Goal: Information Seeking & Learning: Find specific fact

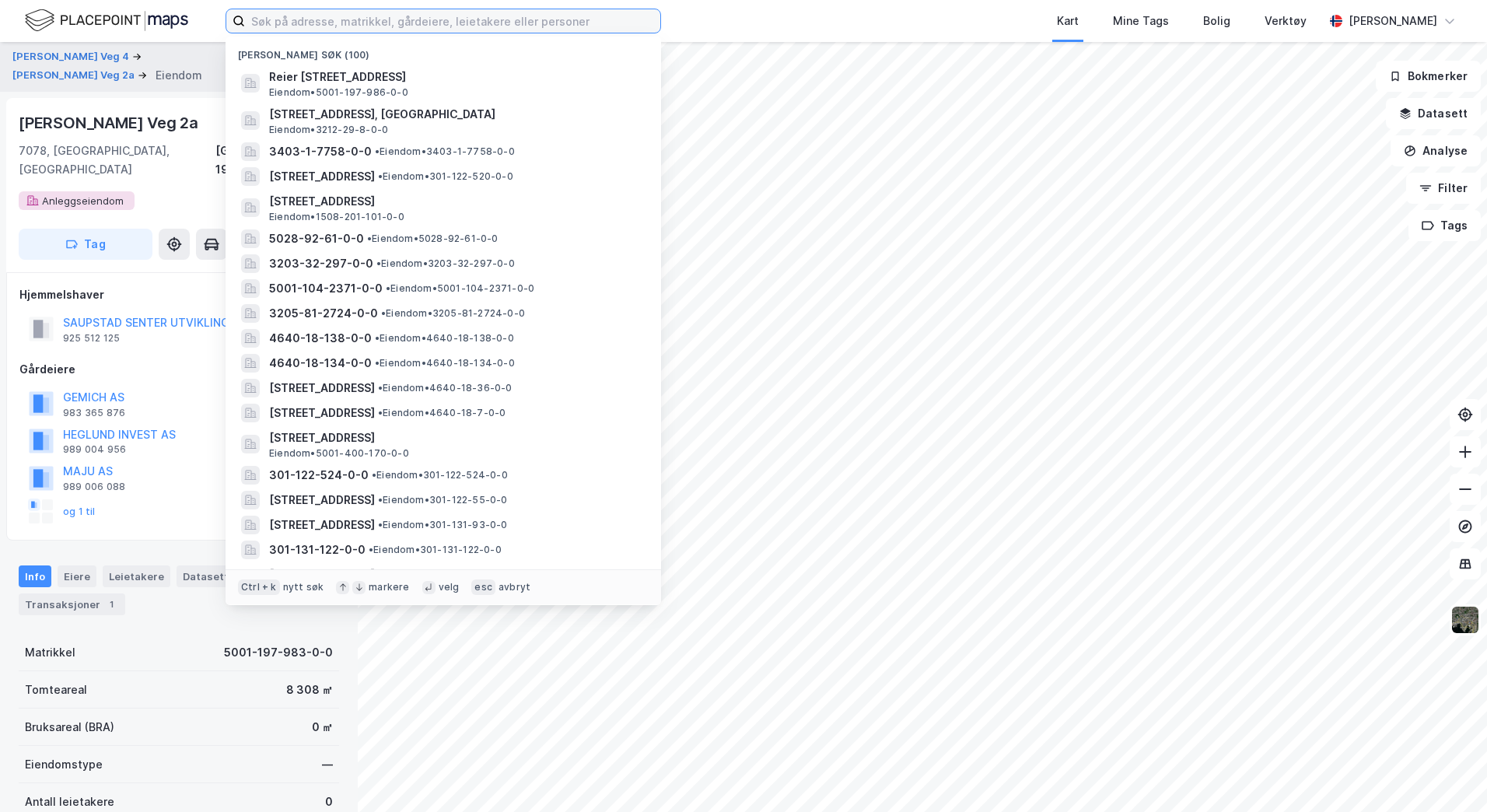
click at [356, 18] on input at bounding box center [452, 20] width 416 height 23
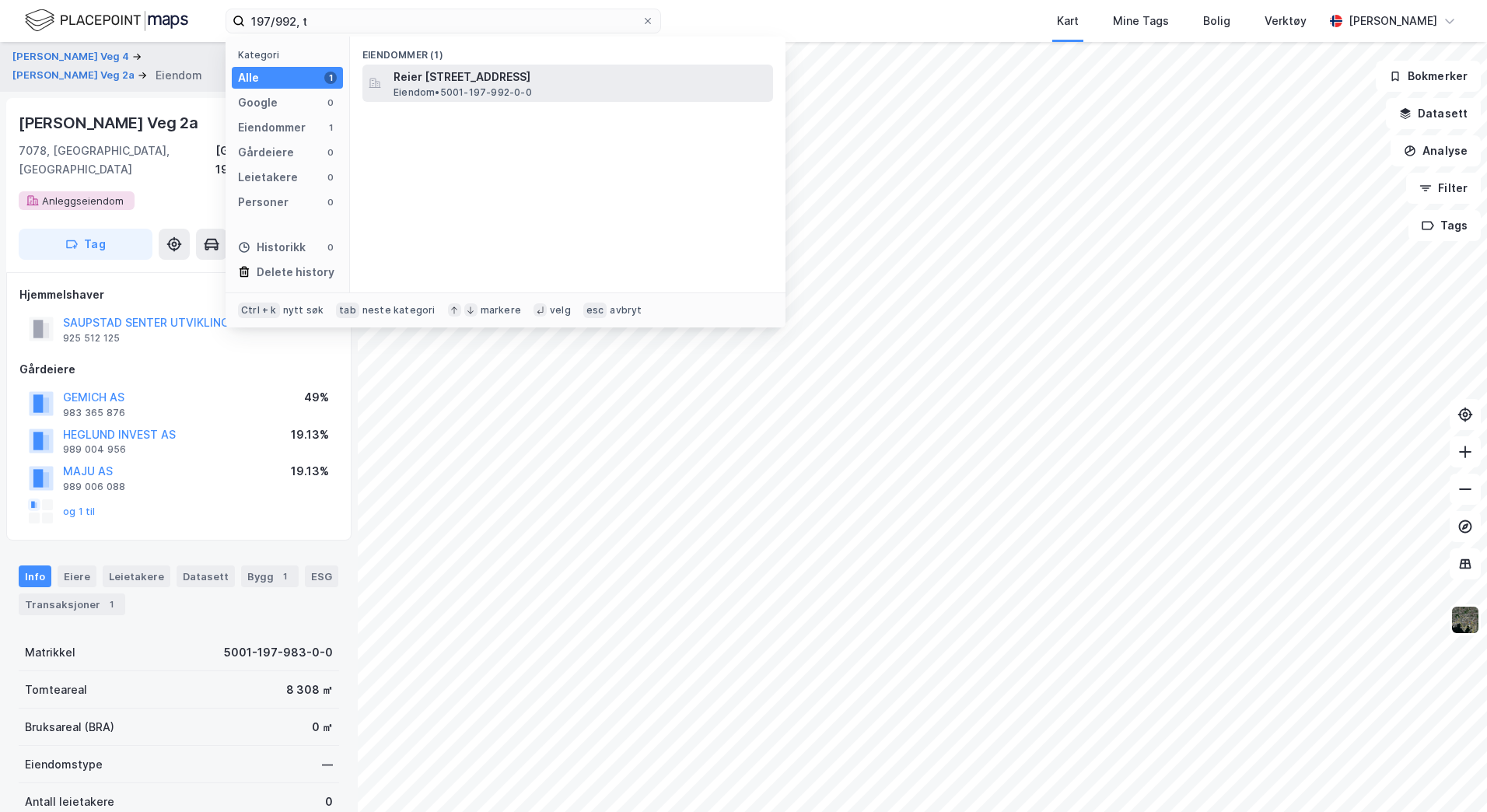
click at [527, 86] on span "Eiendom • 5001-197-992-0-0" at bounding box center [462, 92] width 139 height 12
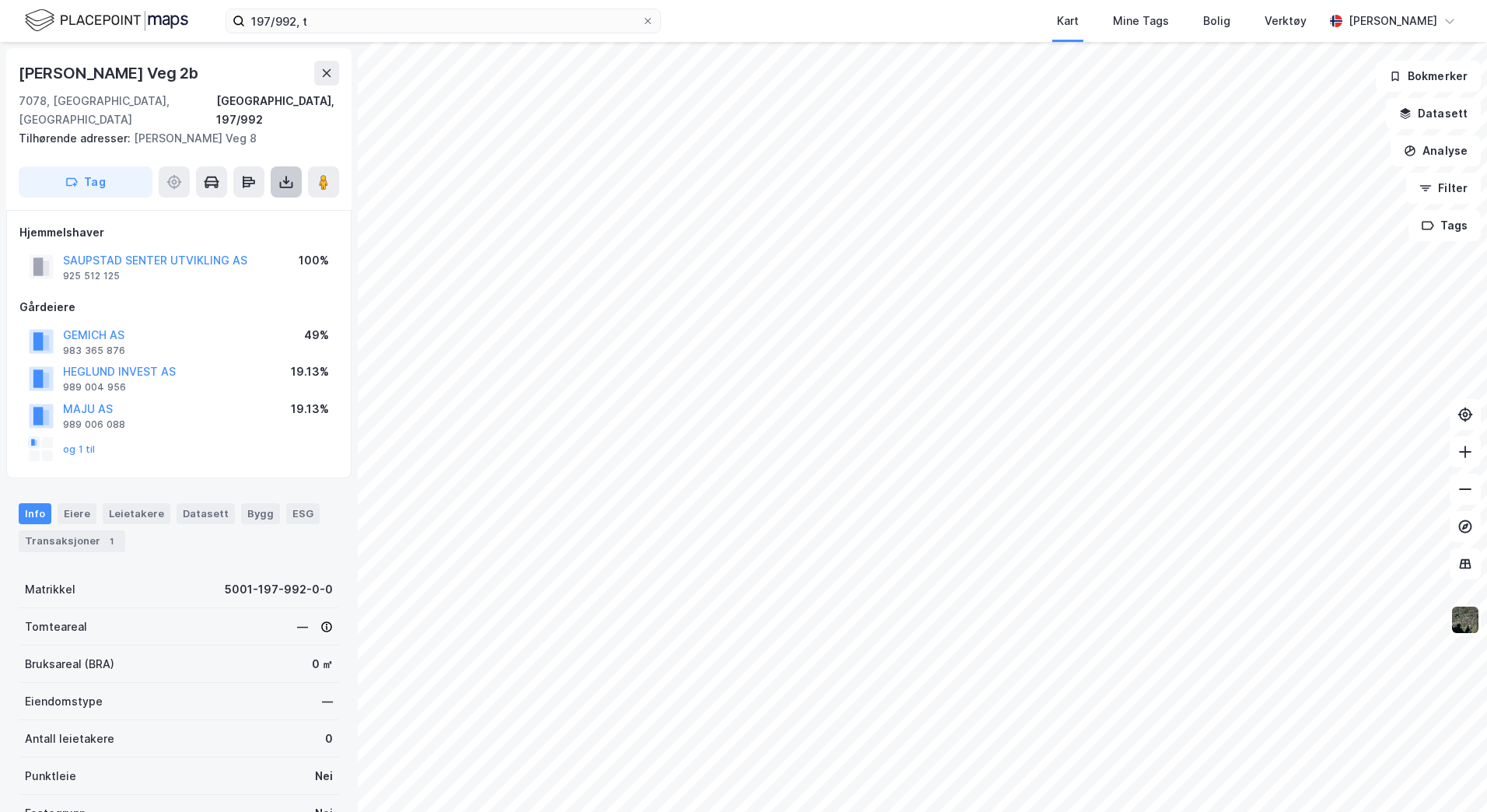
click at [284, 175] on icon at bounding box center [286, 182] width 16 height 16
click at [247, 206] on div "Last ned grunnbok" at bounding box center [209, 212] width 90 height 12
click at [97, 272] on div "925 512 125" at bounding box center [91, 275] width 57 height 12
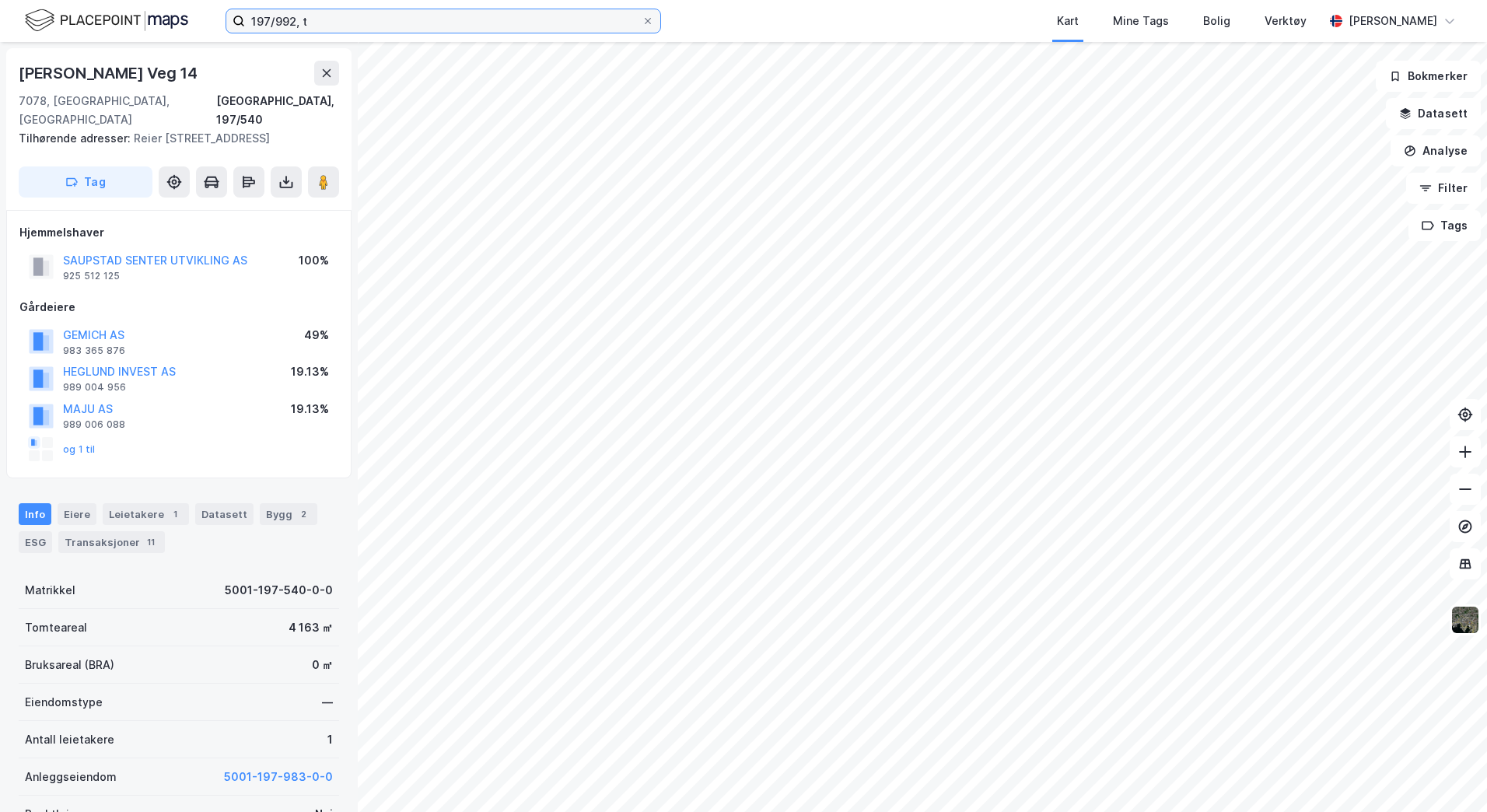
drag, startPoint x: 339, startPoint y: 14, endPoint x: 75, endPoint y: 20, distance: 264.1
click at [75, 20] on div "197/992, t Kart Mine Tags Bolig Verktøy [PERSON_NAME]" at bounding box center [744, 20] width 1487 height 42
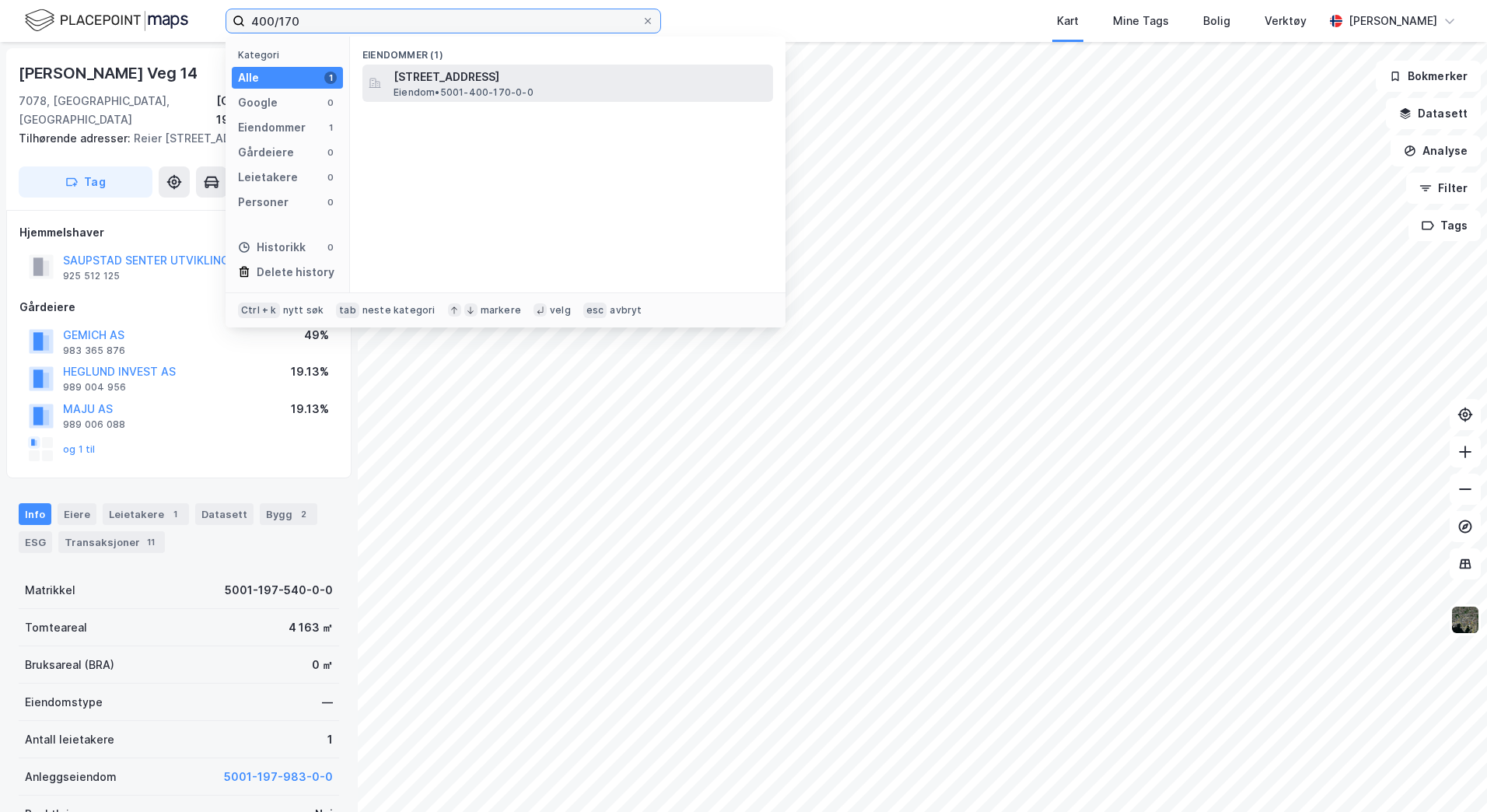
type input "400/170"
click at [454, 74] on span "[STREET_ADDRESS]" at bounding box center [580, 77] width 373 height 19
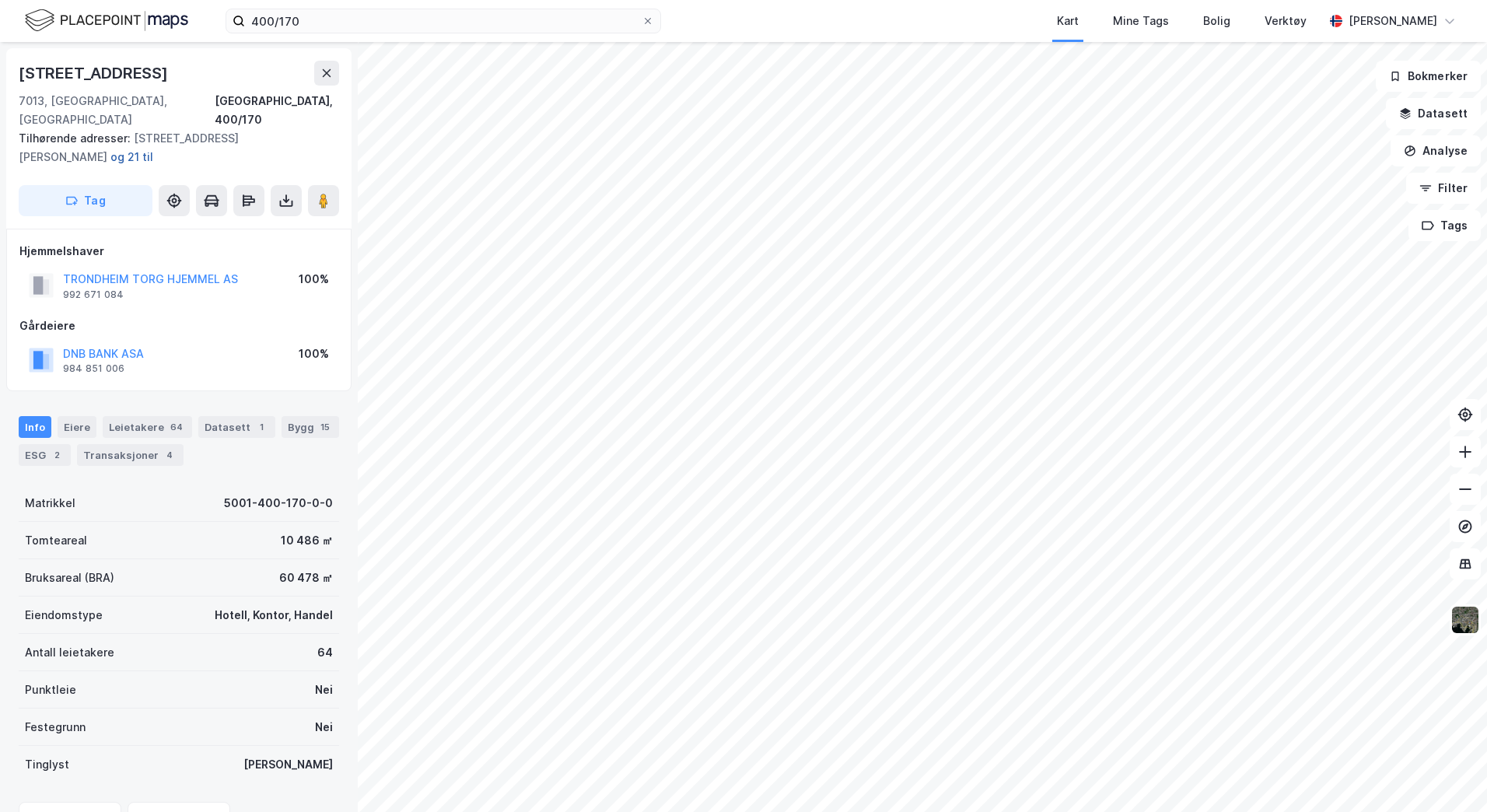
click at [0, 0] on button "og 21 til" at bounding box center [0, 0] width 0 height 0
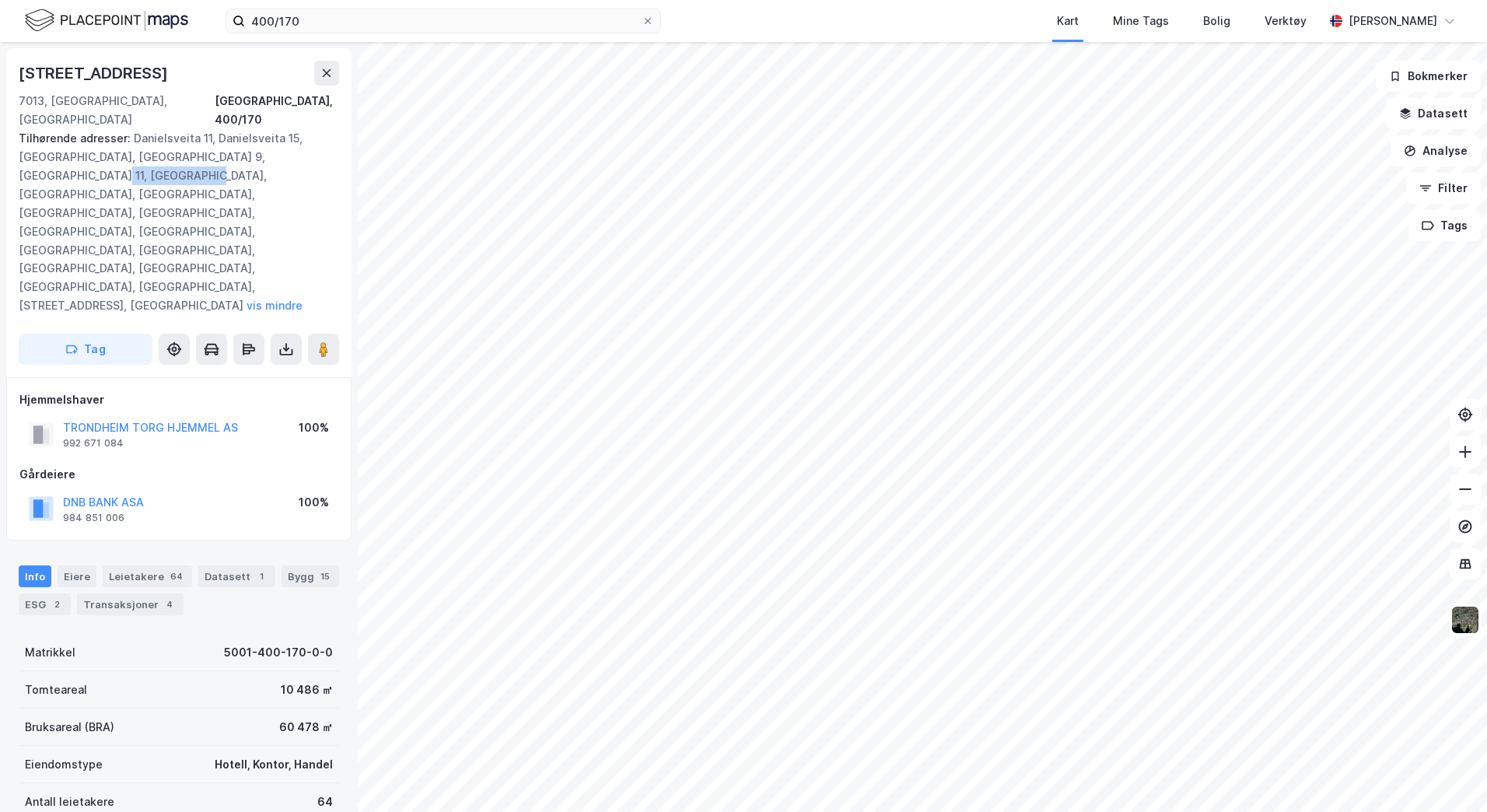
drag, startPoint x: 20, startPoint y: 154, endPoint x: 109, endPoint y: 157, distance: 89.1
click at [109, 157] on div "Tilhørende adresser: Danielsveita 11, Danielsveita 15, [GEOGRAPHIC_DATA] 22, [G…" at bounding box center [173, 222] width 308 height 186
drag, startPoint x: 109, startPoint y: 157, endPoint x: 116, endPoint y: 138, distance: 20.2
click at [116, 138] on div "Tilhørende adresser: Danielsveita 11, Danielsveita 15, [GEOGRAPHIC_DATA] 22, [G…" at bounding box center [173, 222] width 308 height 186
drag, startPoint x: 111, startPoint y: 138, endPoint x: 196, endPoint y: 138, distance: 85.0
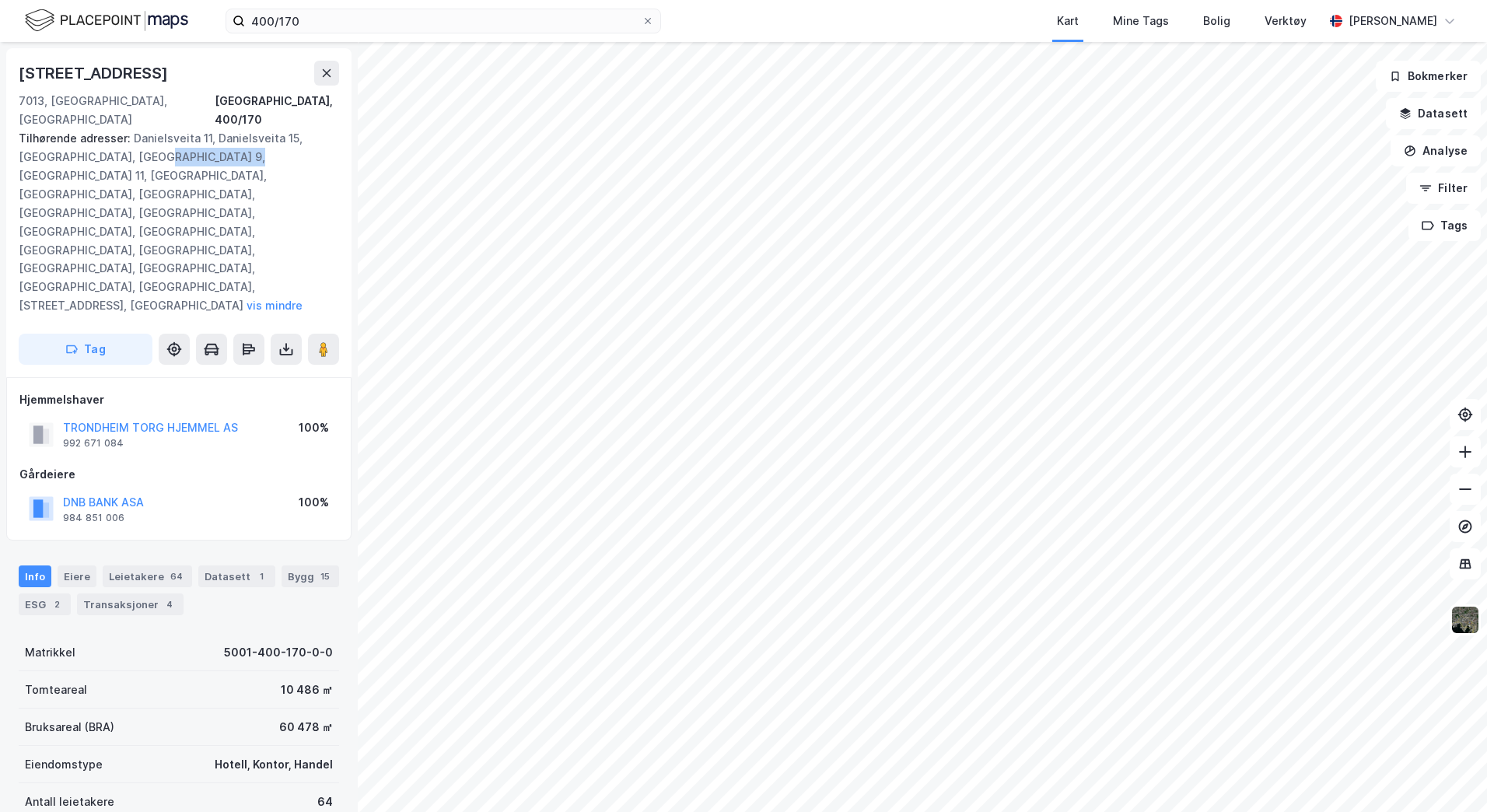
click at [196, 138] on div "Tilhørende adresser: Danielsveita 11, Danielsveita 15, [GEOGRAPHIC_DATA] 22, [G…" at bounding box center [173, 222] width 308 height 186
drag, startPoint x: 196, startPoint y: 138, endPoint x: 183, endPoint y: 138, distance: 13.0
copy div "[GEOGRAPHIC_DATA],"
click at [334, 70] on button at bounding box center [326, 73] width 25 height 25
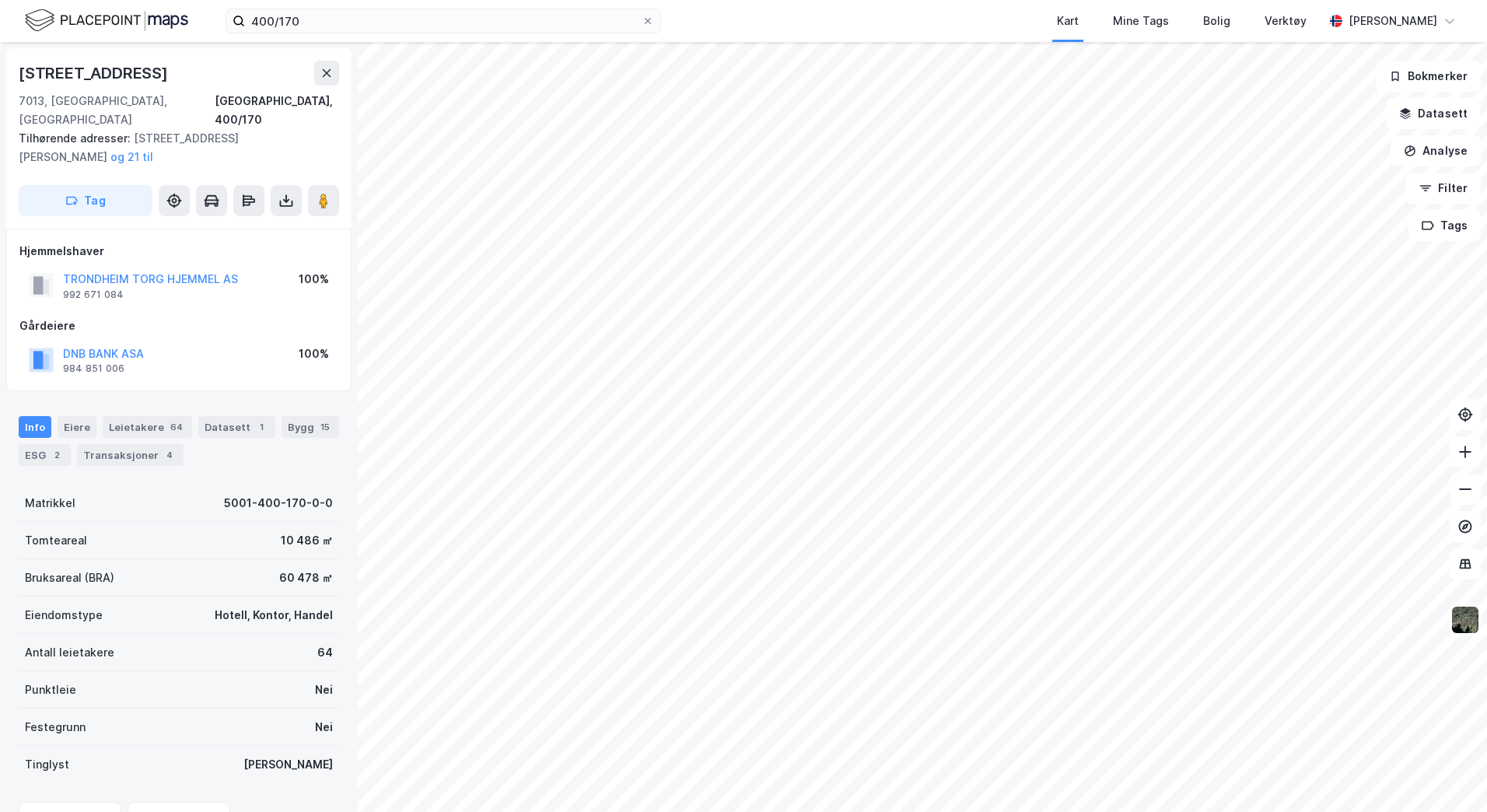
scroll to position [3, 0]
click at [105, 285] on div "992 671 084" at bounding box center [93, 291] width 61 height 12
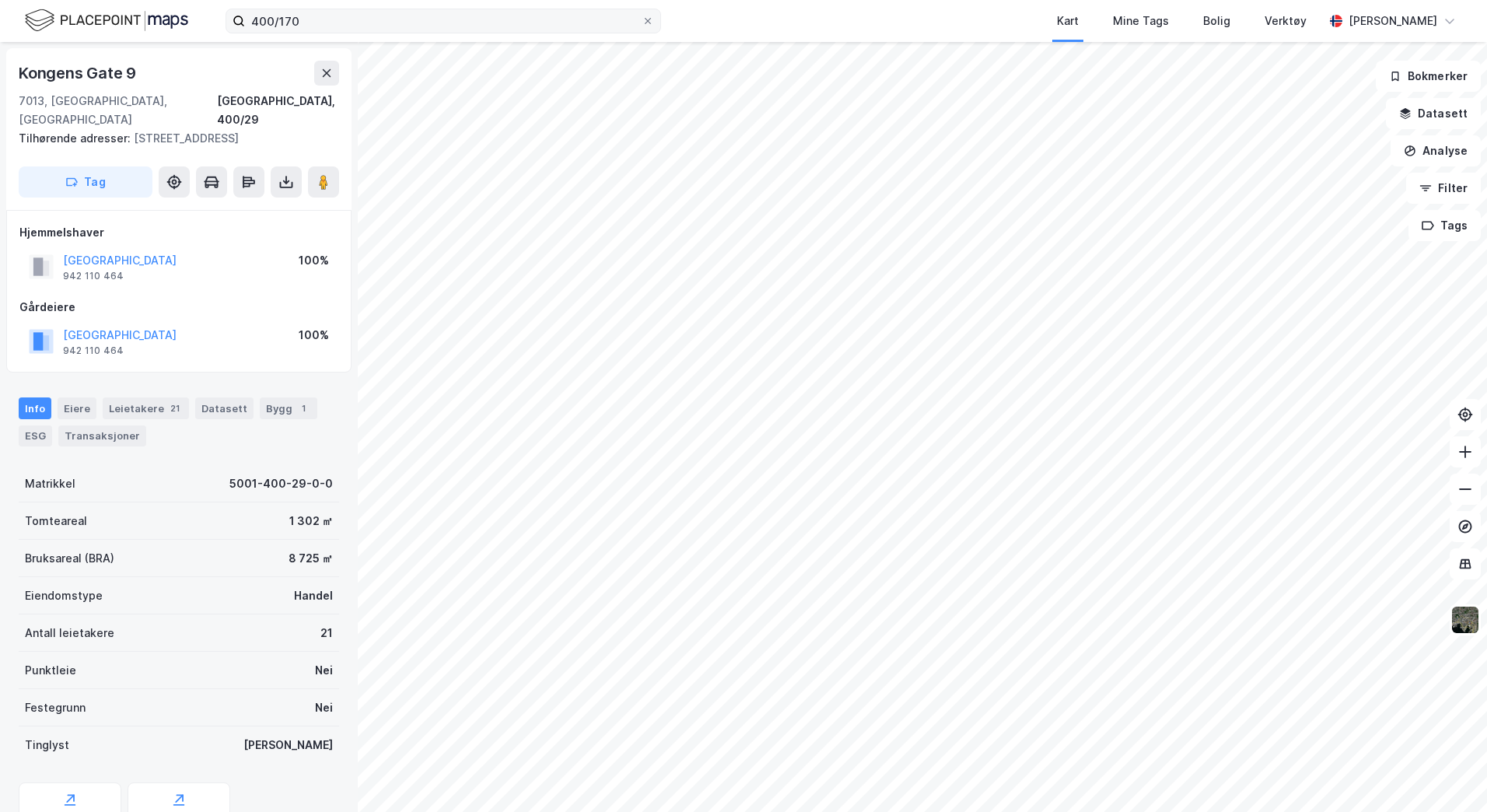
scroll to position [3, 0]
drag, startPoint x: 133, startPoint y: 114, endPoint x: 299, endPoint y: 115, distance: 166.0
click at [299, 126] on div "Tilhørende adresser: [STREET_ADDRESS]" at bounding box center [173, 135] width 308 height 19
drag, startPoint x: 299, startPoint y: 115, endPoint x: 269, endPoint y: 121, distance: 30.6
copy div "[STREET_ADDRESS]"
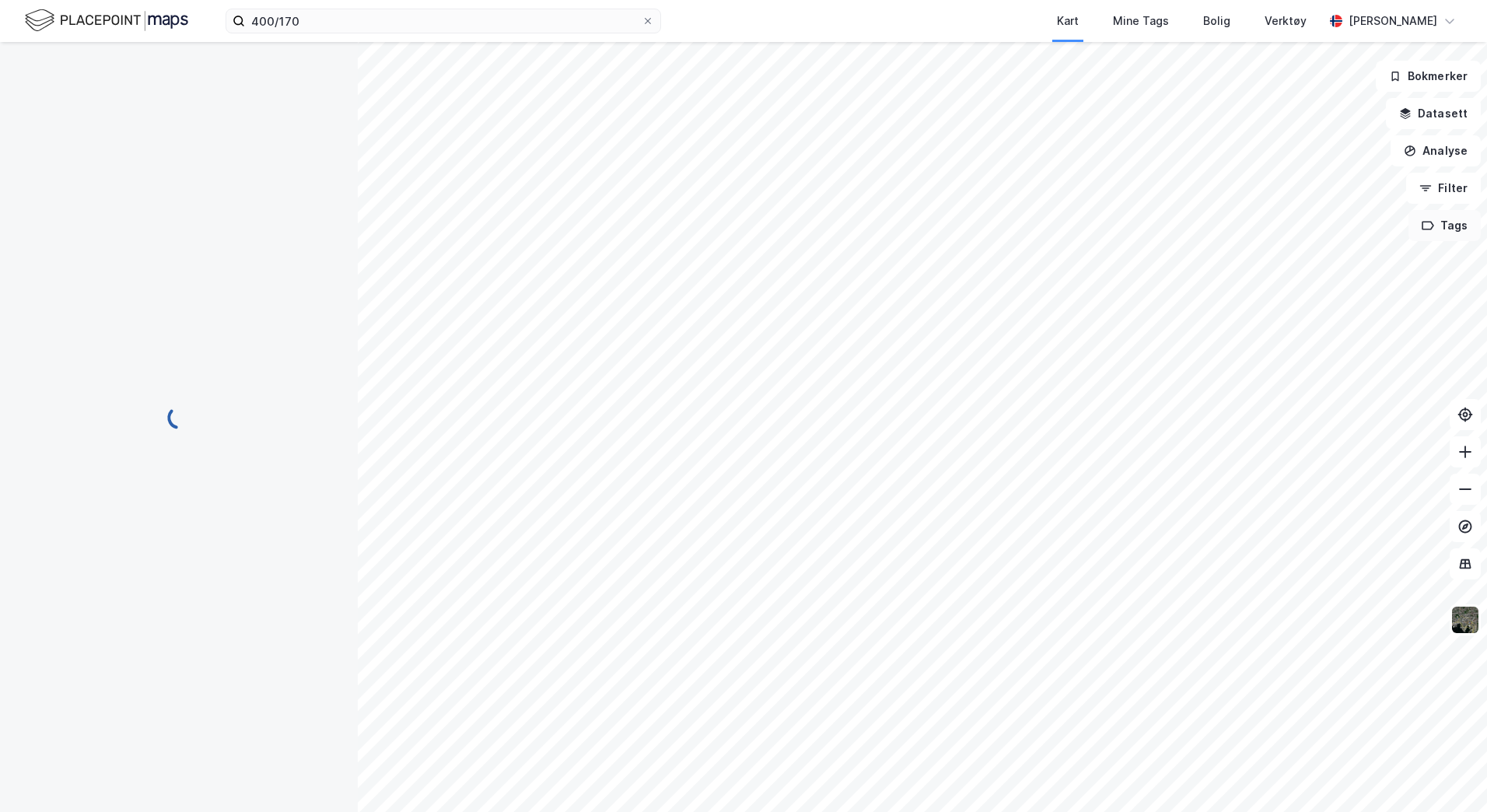
scroll to position [3, 0]
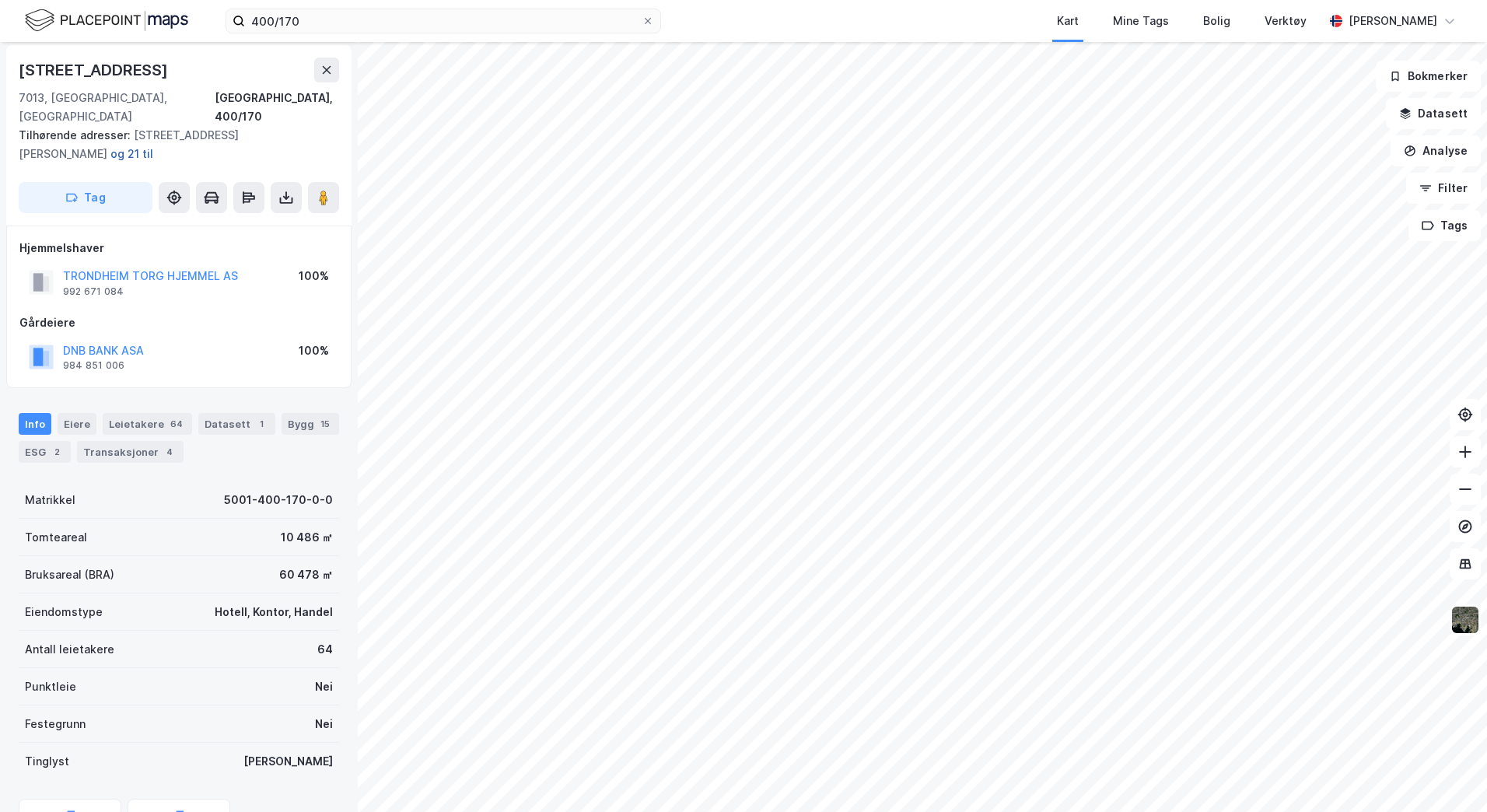
click at [0, 0] on button "og 21 til" at bounding box center [0, 0] width 0 height 0
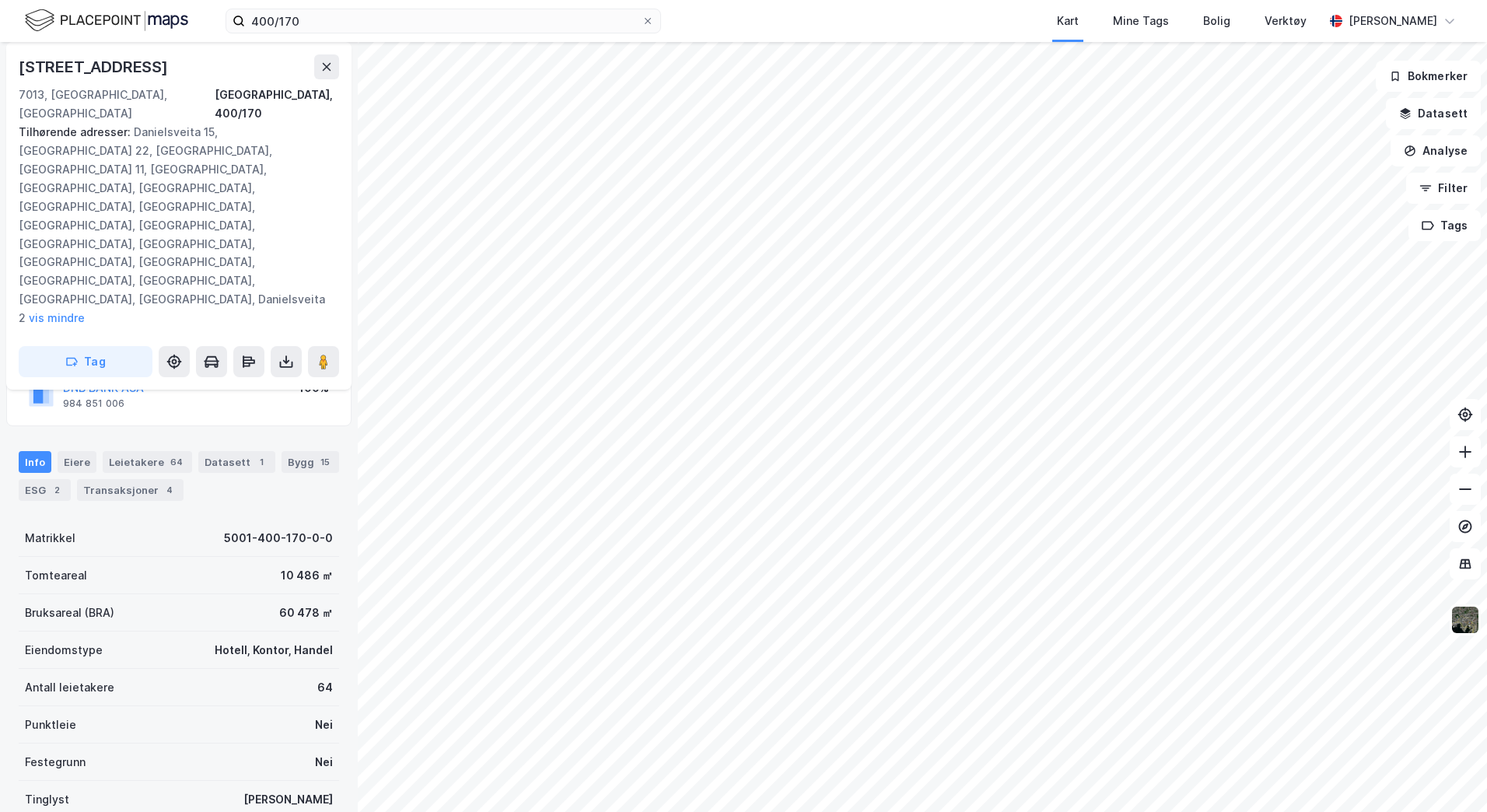
click at [127, 129] on div "Tilhørende adresser: Danielsveita 15, [GEOGRAPHIC_DATA] 22, [GEOGRAPHIC_DATA] 9…" at bounding box center [173, 225] width 308 height 205
drag, startPoint x: 38, startPoint y: 129, endPoint x: 121, endPoint y: 129, distance: 83.0
click at [121, 129] on div "Tilhørende adresser: Danielsveita 15, [GEOGRAPHIC_DATA] 22, [GEOGRAPHIC_DATA] 9…" at bounding box center [173, 225] width 308 height 205
drag, startPoint x: 121, startPoint y: 129, endPoint x: 114, endPoint y: 132, distance: 7.6
copy div "Kongens Gate 9"
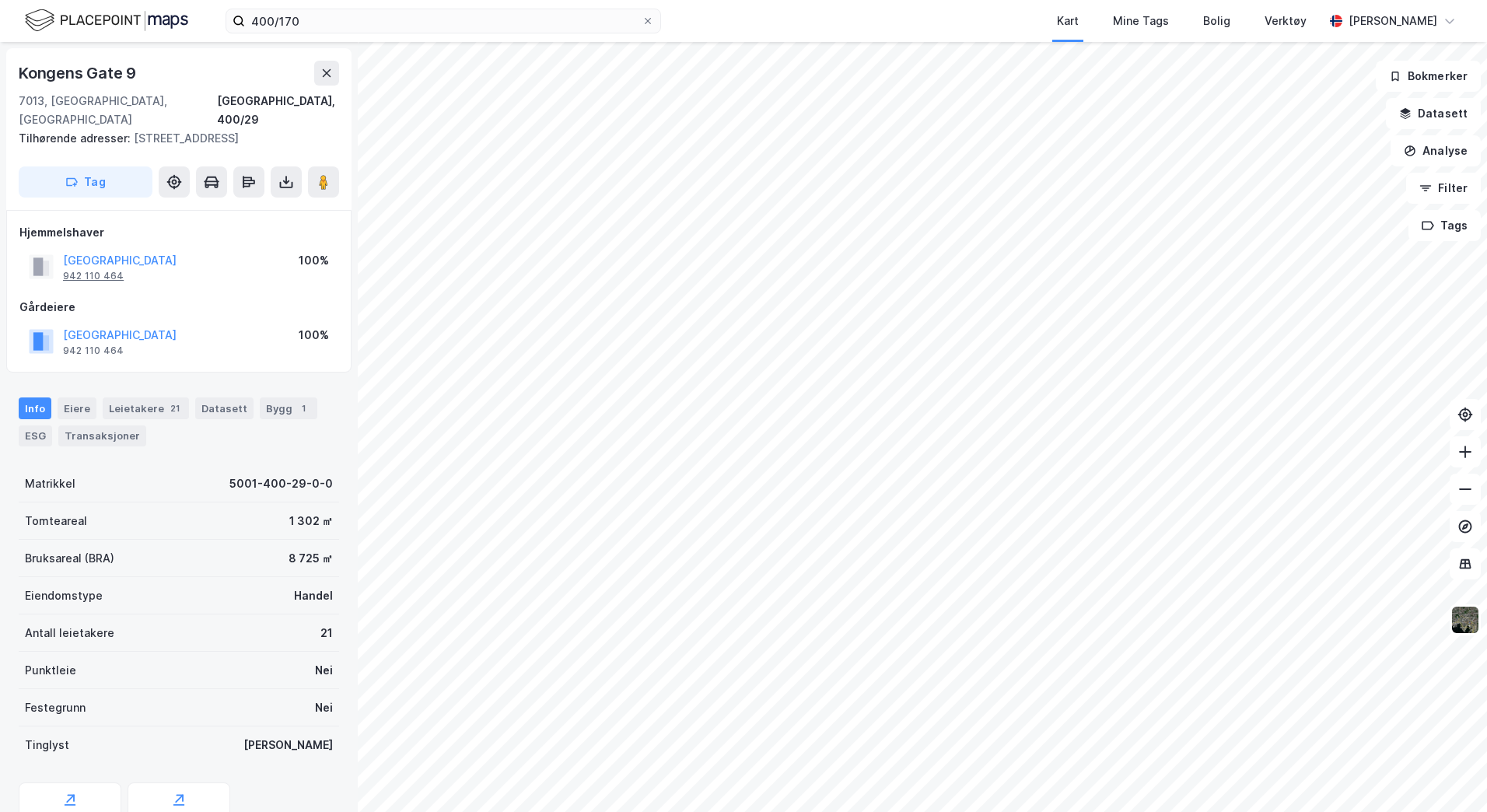
click at [95, 270] on div "942 110 464" at bounding box center [93, 275] width 61 height 12
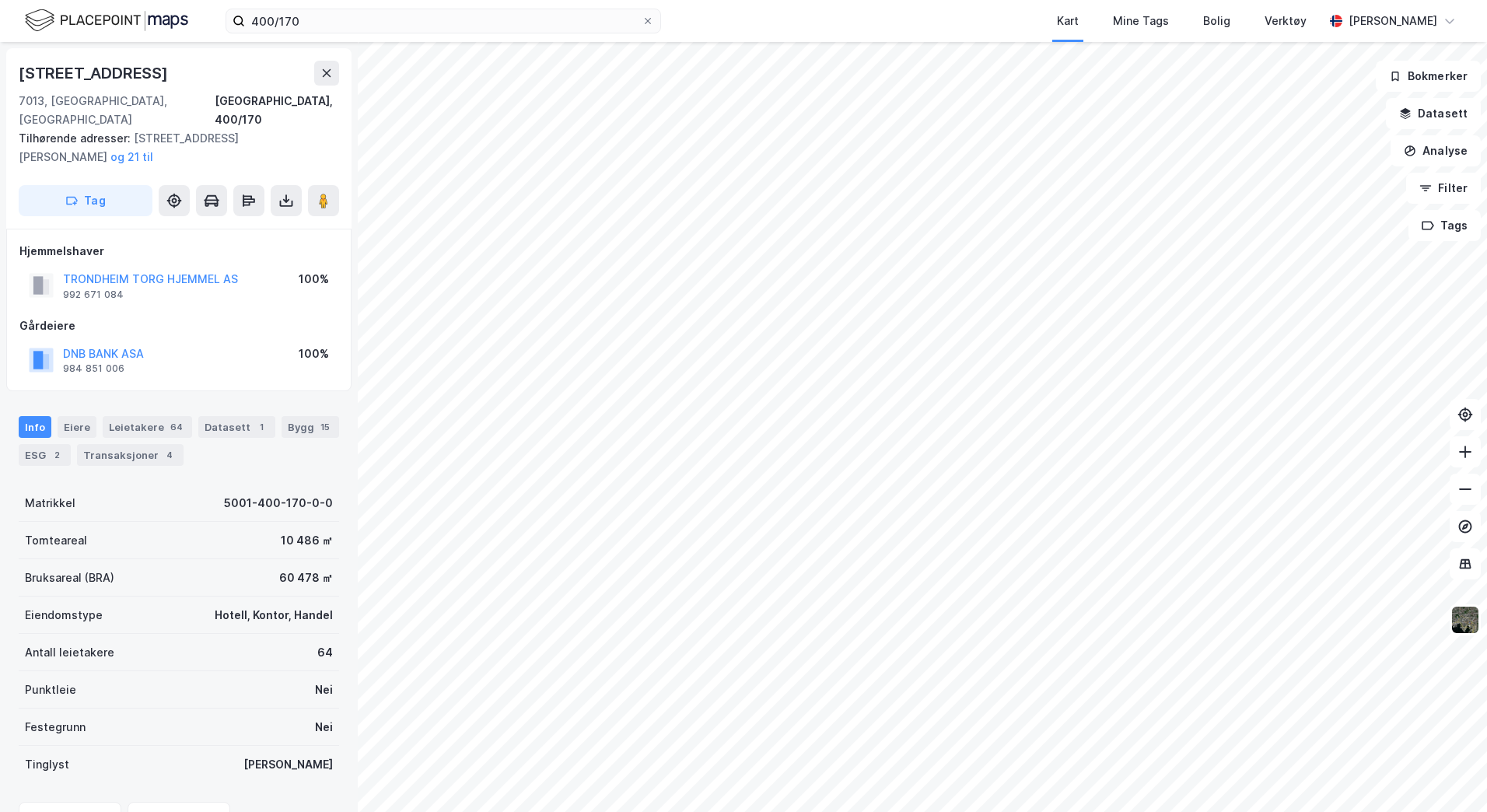
scroll to position [2, 0]
click at [107, 287] on div "992 671 084" at bounding box center [93, 293] width 61 height 12
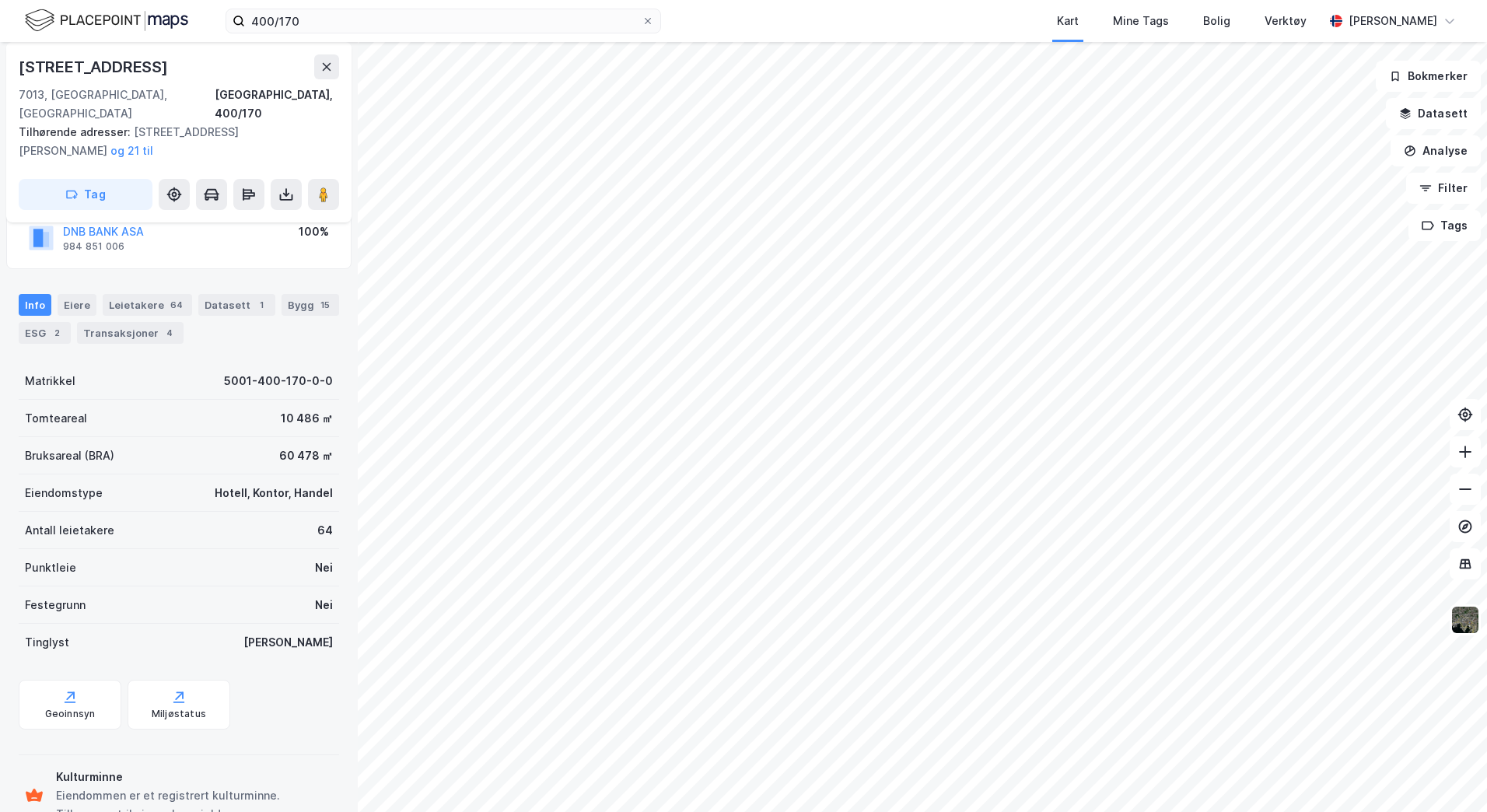
scroll to position [153, 0]
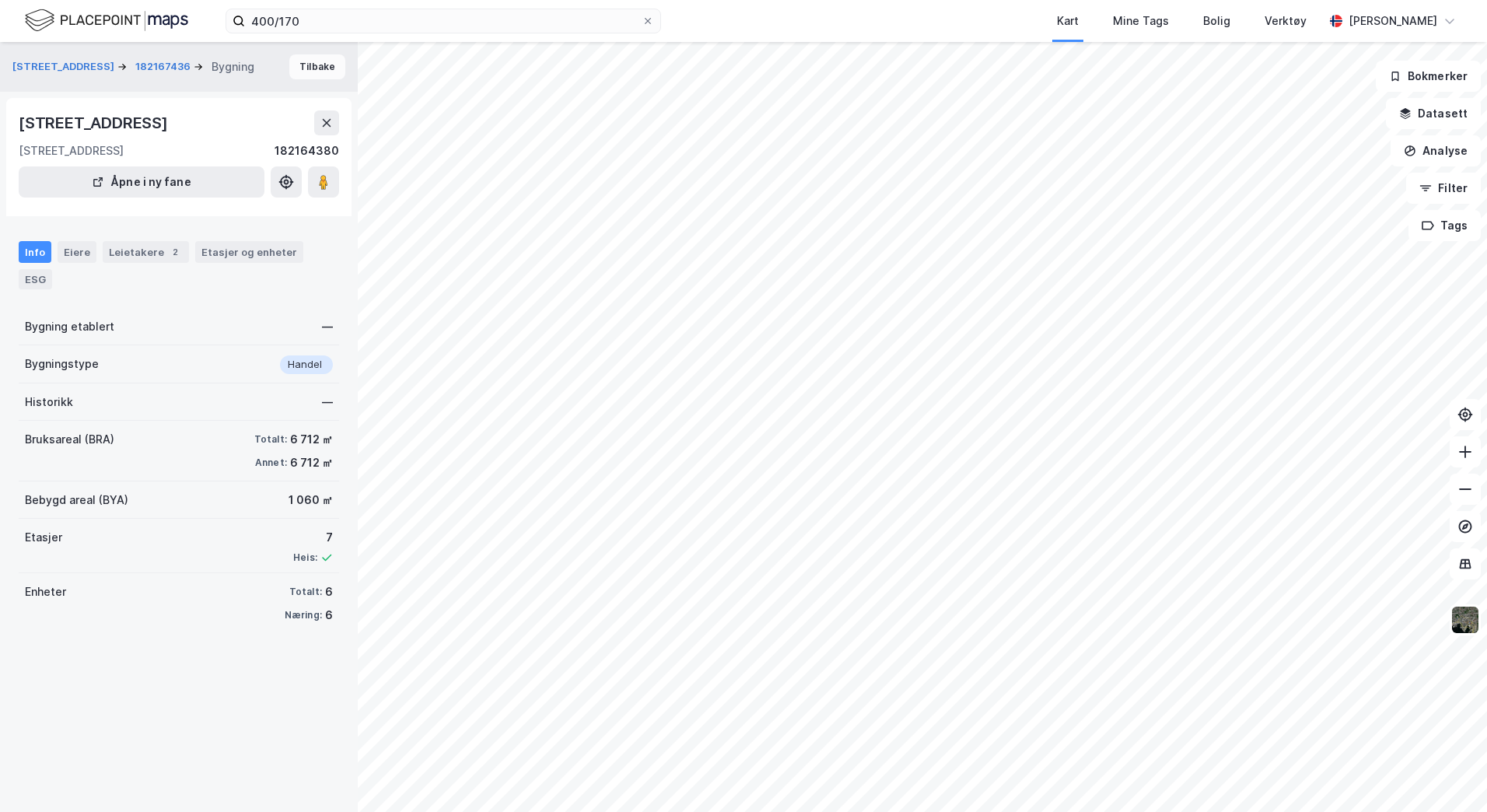
click at [310, 71] on button "Tilbake" at bounding box center [317, 66] width 56 height 25
click at [321, 124] on icon at bounding box center [326, 122] width 12 height 12
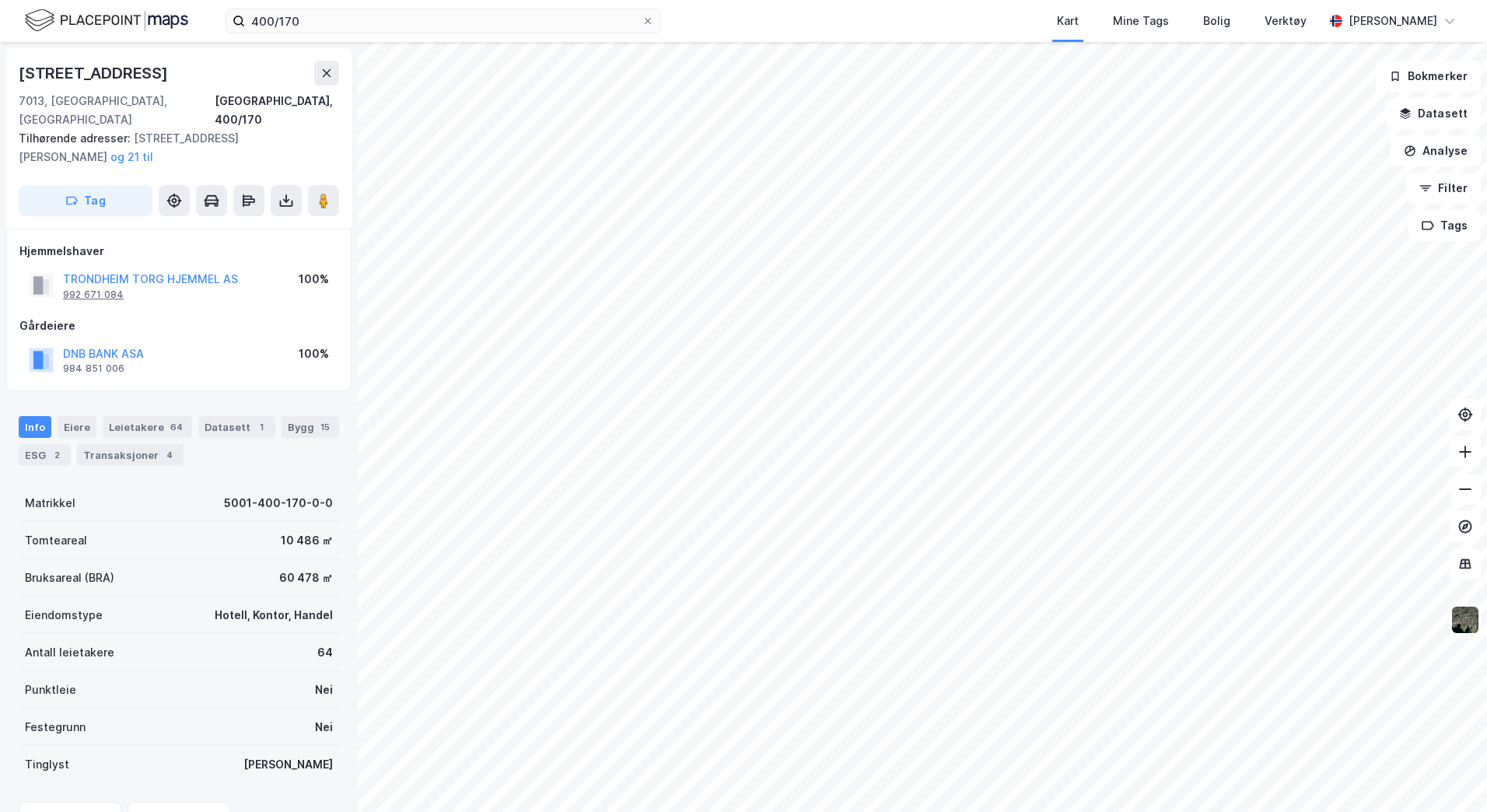
click at [106, 288] on div "992 671 084" at bounding box center [93, 294] width 61 height 12
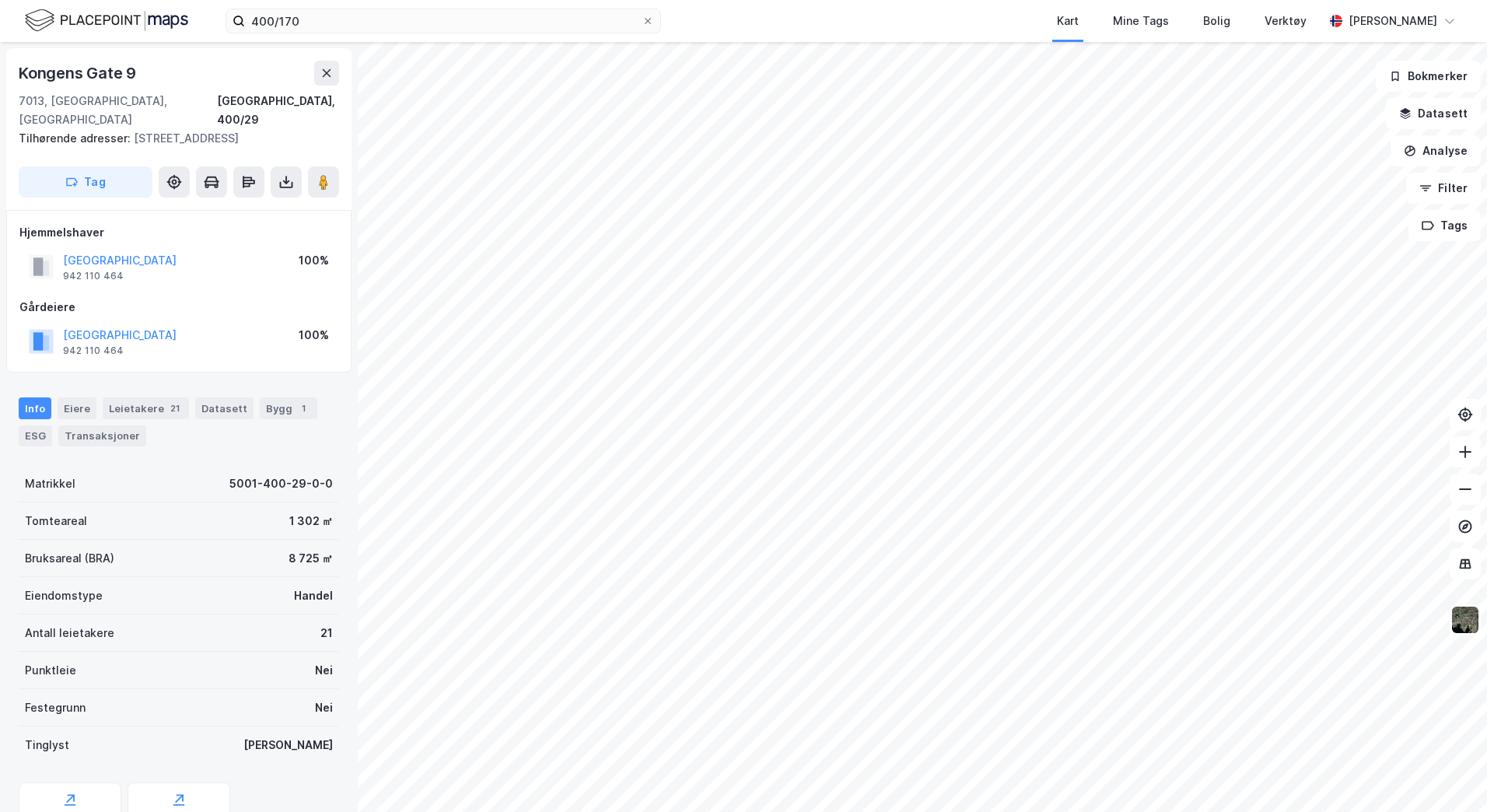
scroll to position [1, 0]
click at [103, 269] on div "942 110 464" at bounding box center [93, 274] width 61 height 12
